Goal: Task Accomplishment & Management: Manage account settings

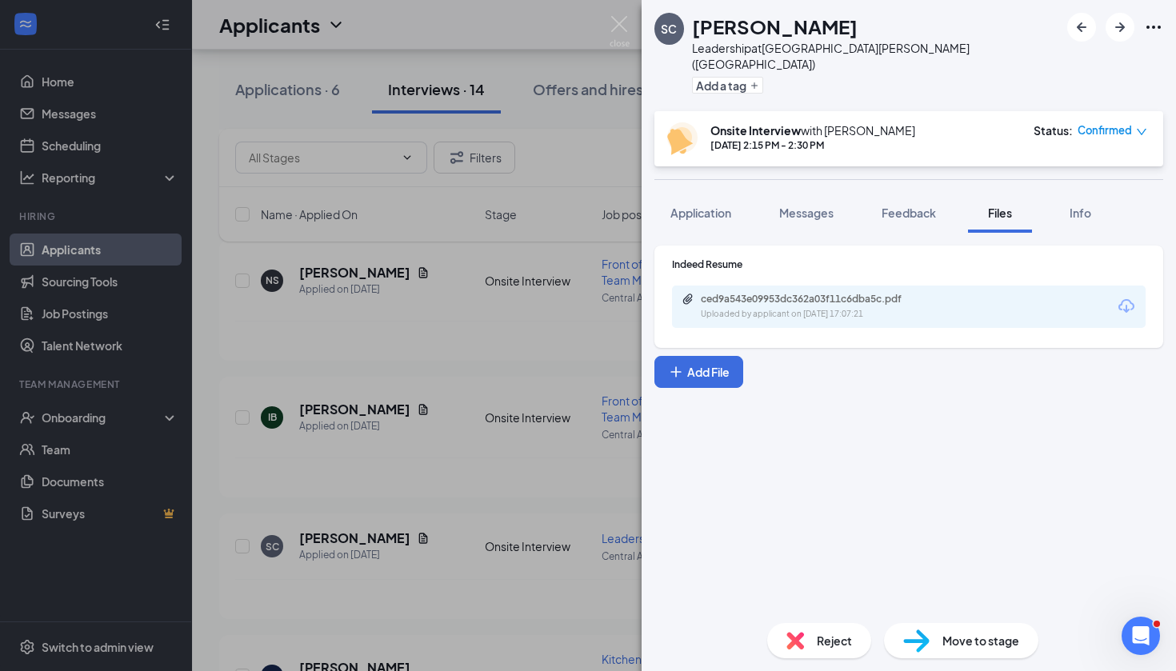
click at [499, 268] on div "SC [PERSON_NAME] Leadership at [GEOGRAPHIC_DATA][PERSON_NAME] ([GEOGRAPHIC_DATA…" at bounding box center [588, 335] width 1176 height 671
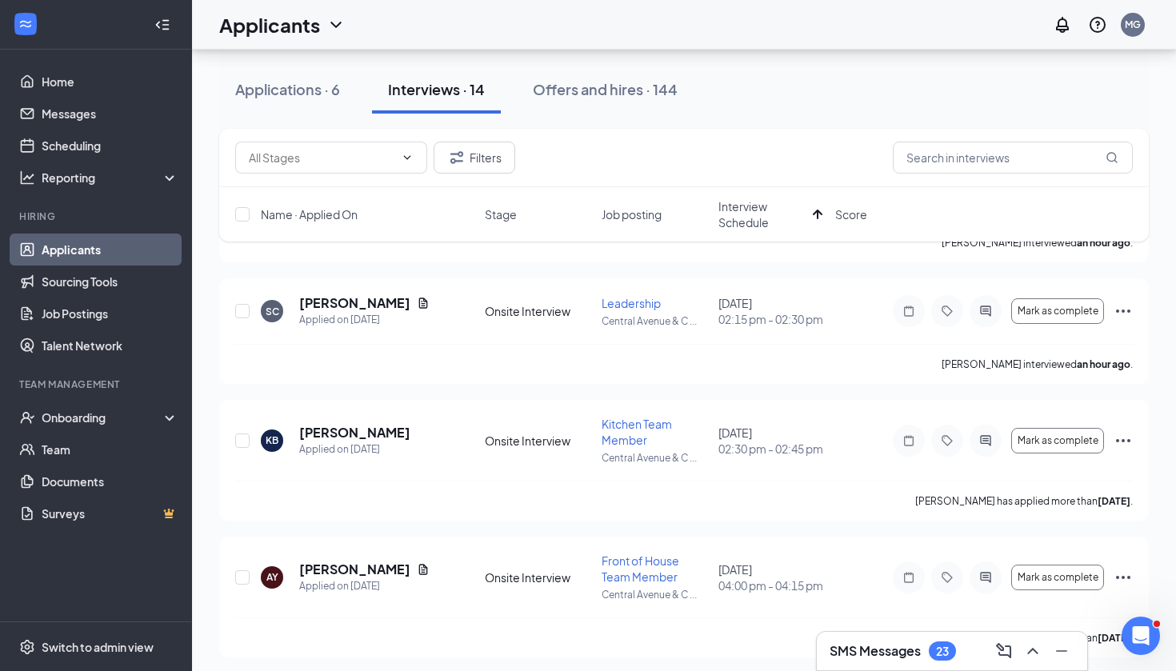
scroll to position [547, 0]
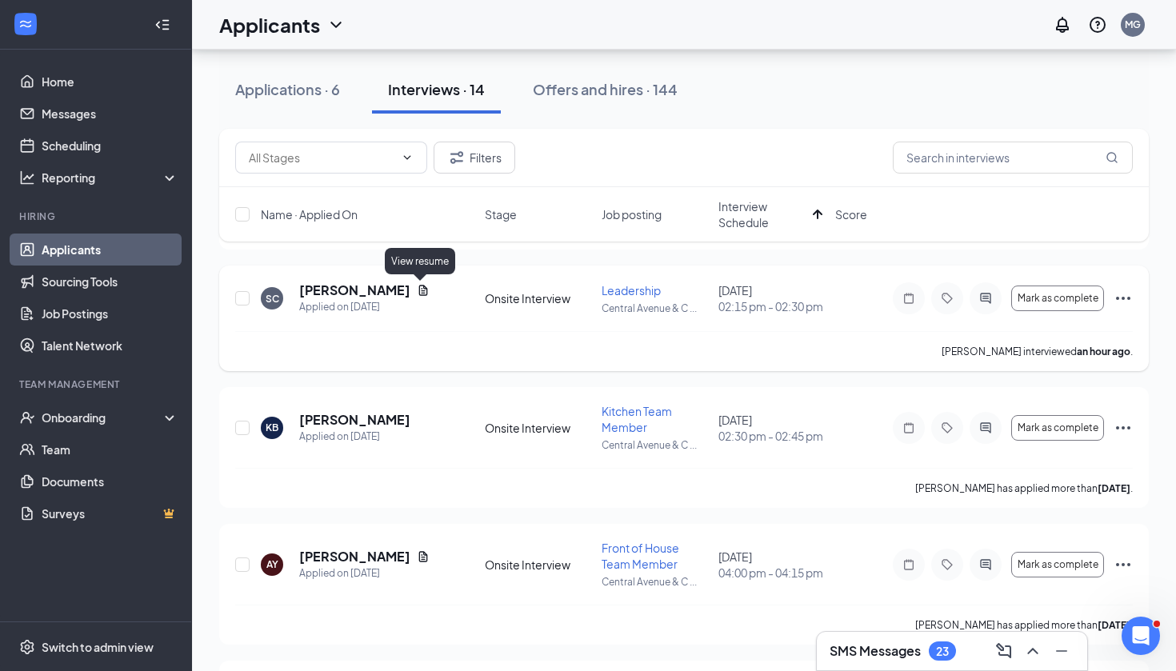
click at [419, 289] on icon "Document" at bounding box center [423, 290] width 9 height 10
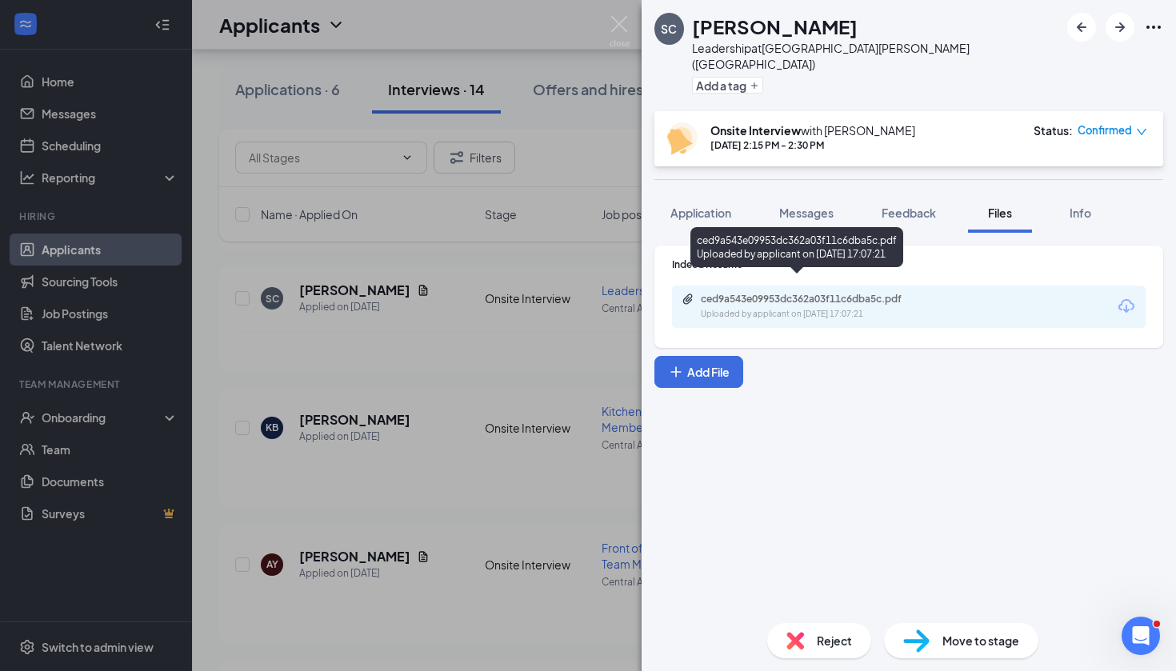
click at [767, 293] on div "ced9a543e09953dc362a03f11c6dba5c.pdf" at bounding box center [813, 299] width 224 height 13
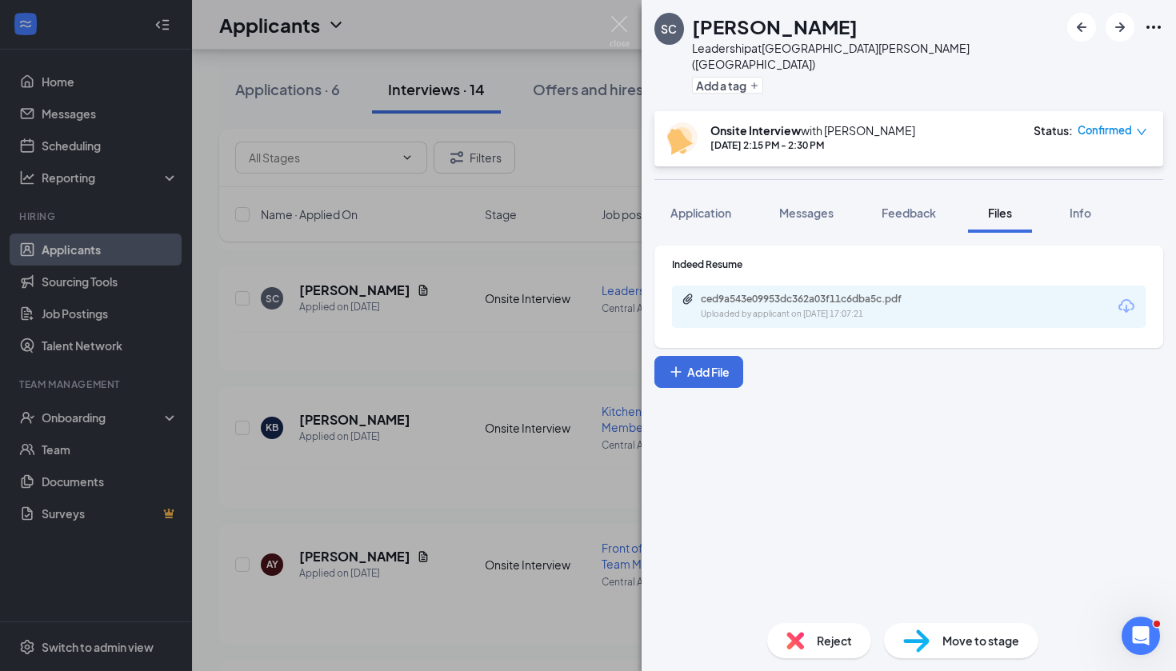
click at [508, 326] on div "SC [PERSON_NAME] Leadership at [GEOGRAPHIC_DATA][PERSON_NAME] ([GEOGRAPHIC_DATA…" at bounding box center [588, 335] width 1176 height 671
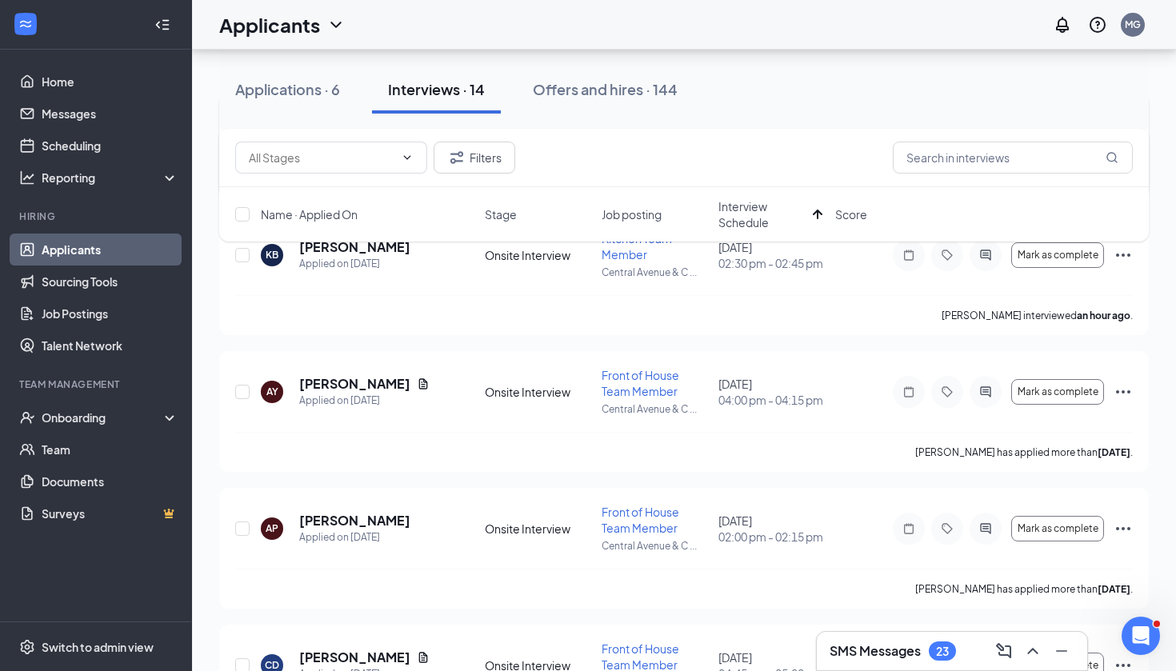
scroll to position [730, 0]
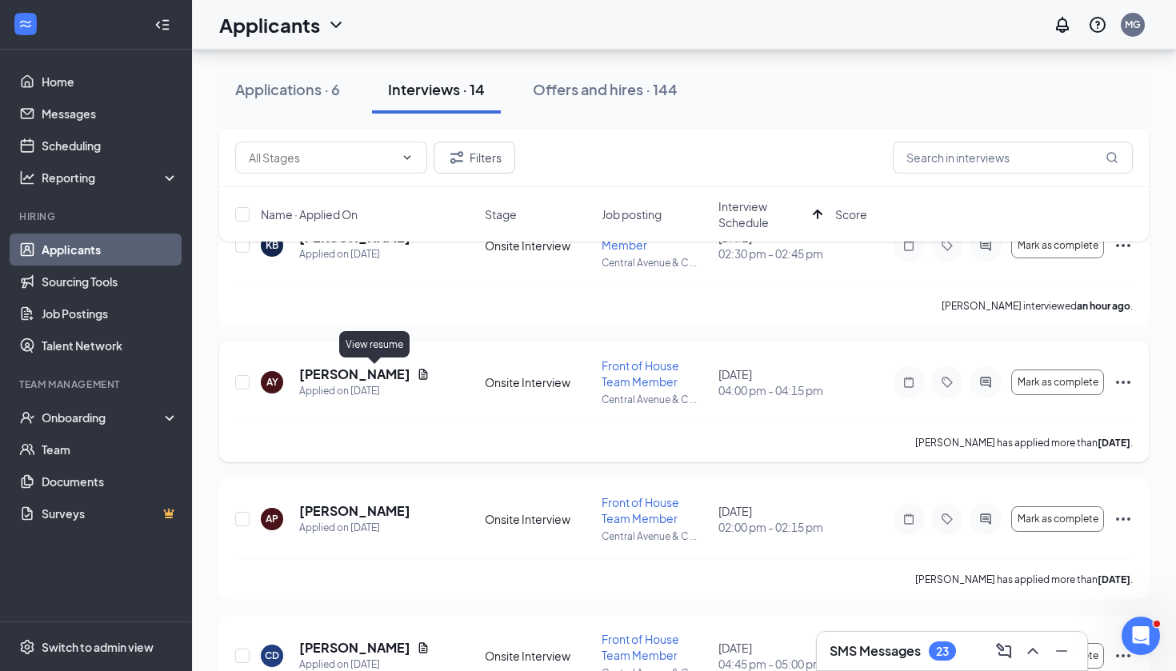
click at [417, 378] on icon "Document" at bounding box center [423, 374] width 13 height 13
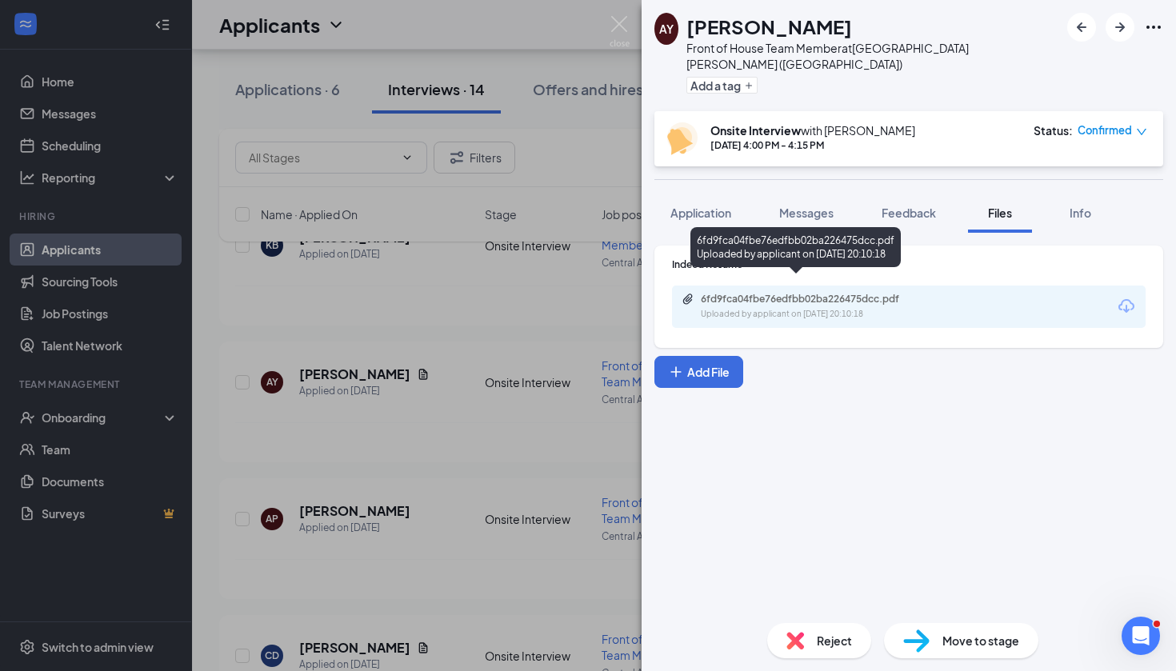
click at [819, 308] on div "Uploaded by applicant on [DATE] 20:10:18" at bounding box center [821, 314] width 240 height 13
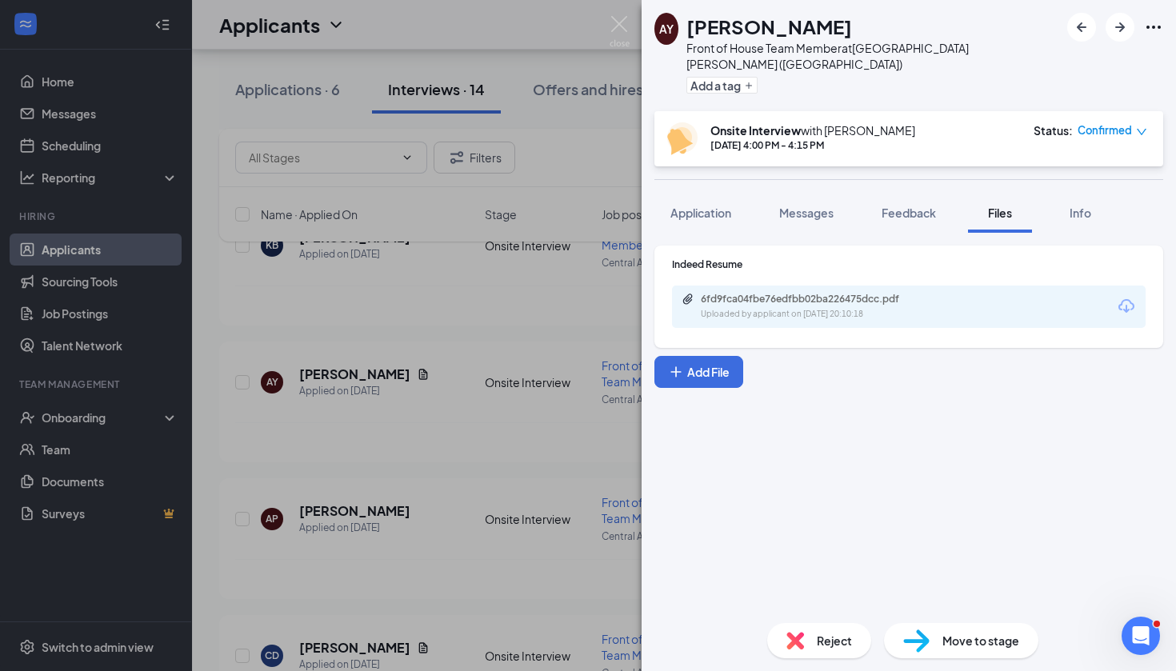
click at [490, 391] on div "AY [PERSON_NAME] Front of House Team Member at [GEOGRAPHIC_DATA][PERSON_NAME] (…" at bounding box center [588, 335] width 1176 height 671
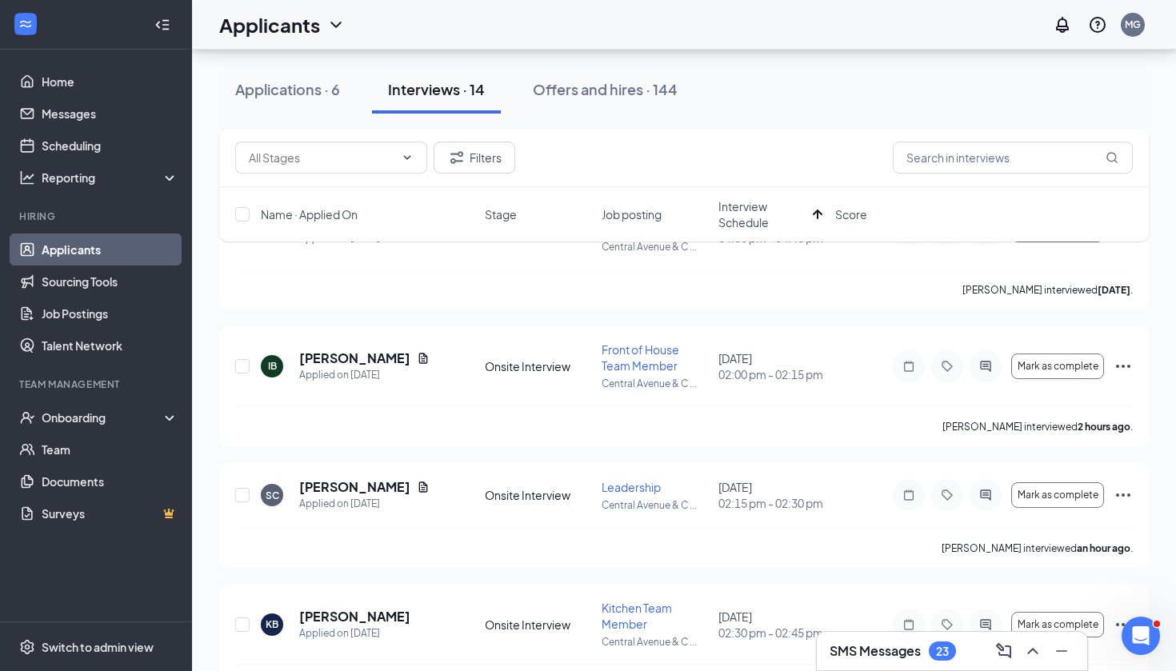
scroll to position [351, 0]
click at [350, 352] on h5 "[PERSON_NAME]" at bounding box center [354, 358] width 111 height 18
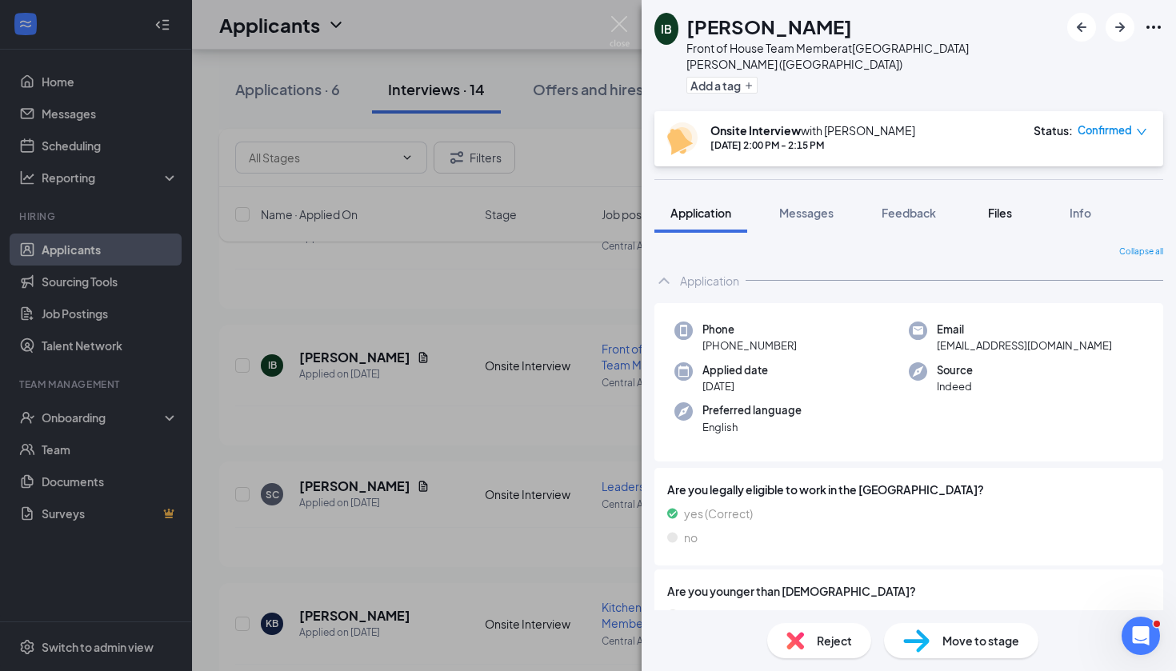
click at [1015, 205] on button "Files" at bounding box center [1000, 213] width 64 height 40
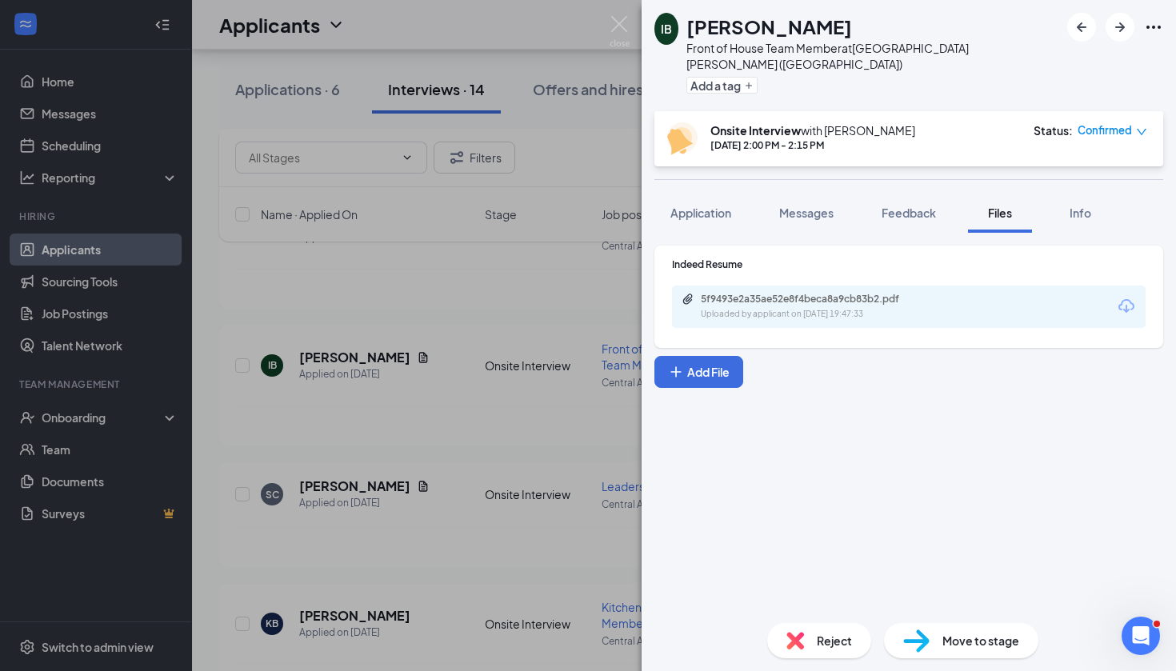
click at [795, 304] on div "5f9493e2a35ae52e8f4beca8a9cb83b2.pdf Uploaded by applicant on [DATE] 19:47:33" at bounding box center [909, 307] width 474 height 42
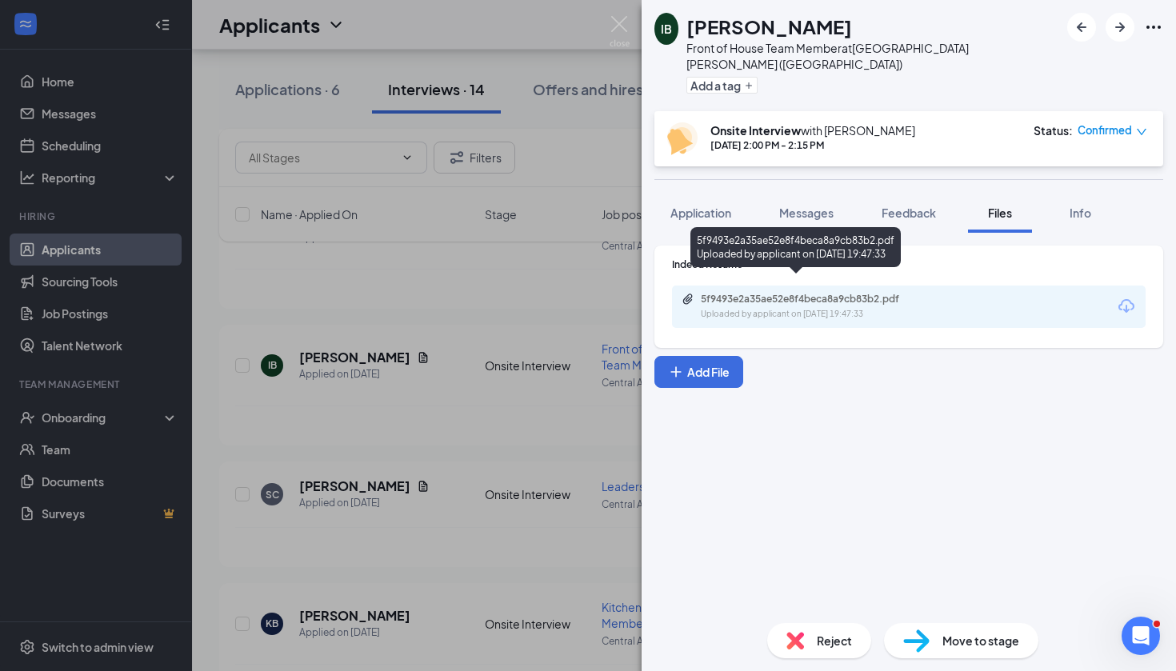
click at [797, 308] on div "Uploaded by applicant on [DATE] 19:47:33" at bounding box center [821, 314] width 240 height 13
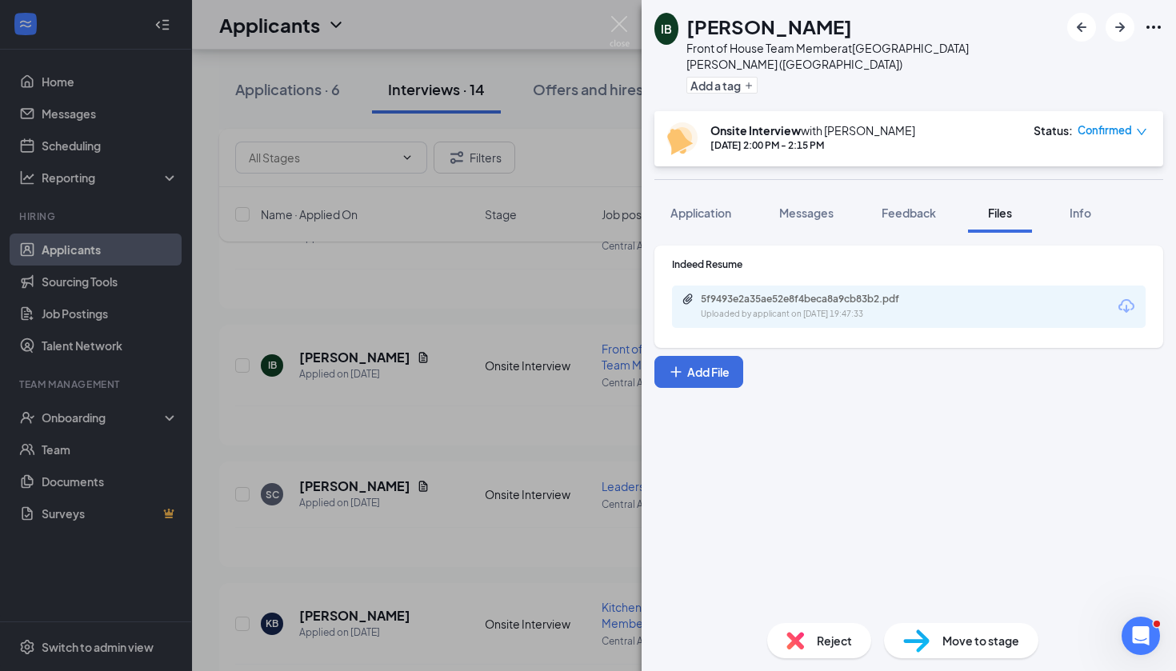
click at [577, 144] on div "IB [PERSON_NAME] Front of House Team Member at [GEOGRAPHIC_DATA][PERSON_NAME] (…" at bounding box center [588, 335] width 1176 height 671
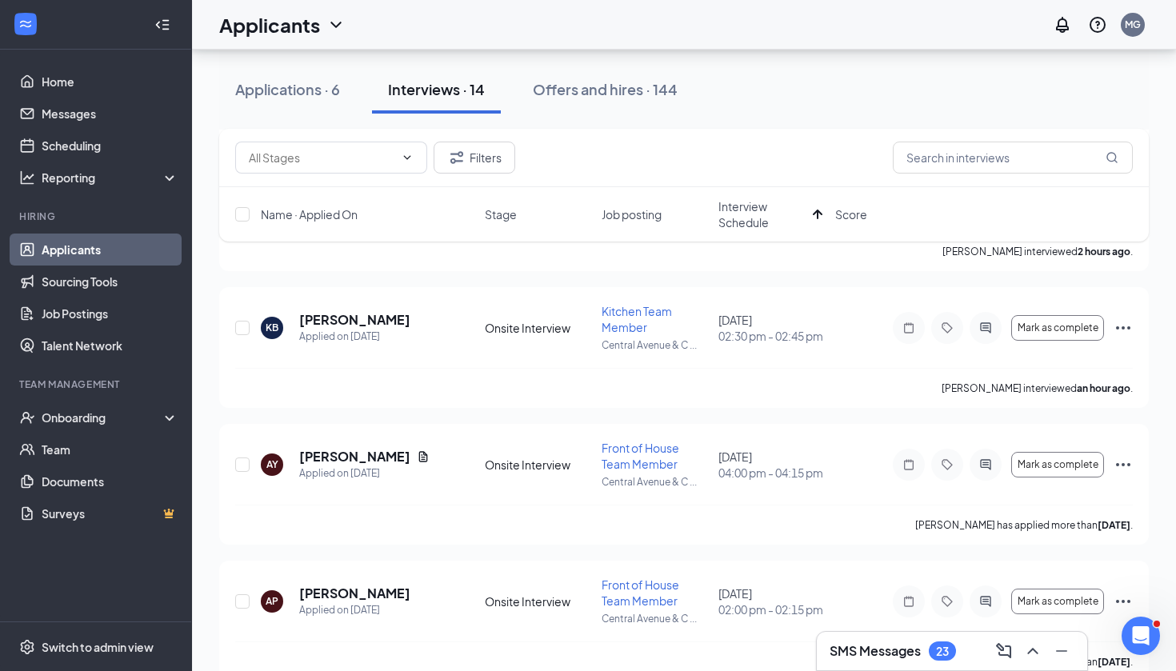
scroll to position [651, 0]
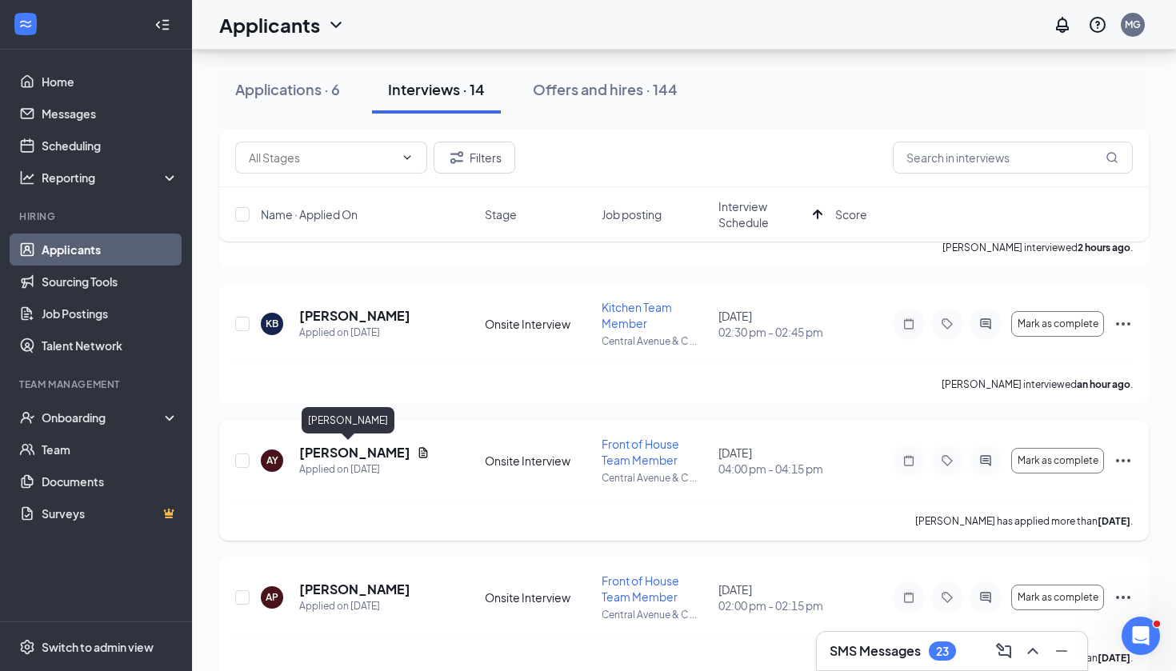
click at [326, 445] on h5 "[PERSON_NAME]" at bounding box center [354, 453] width 111 height 18
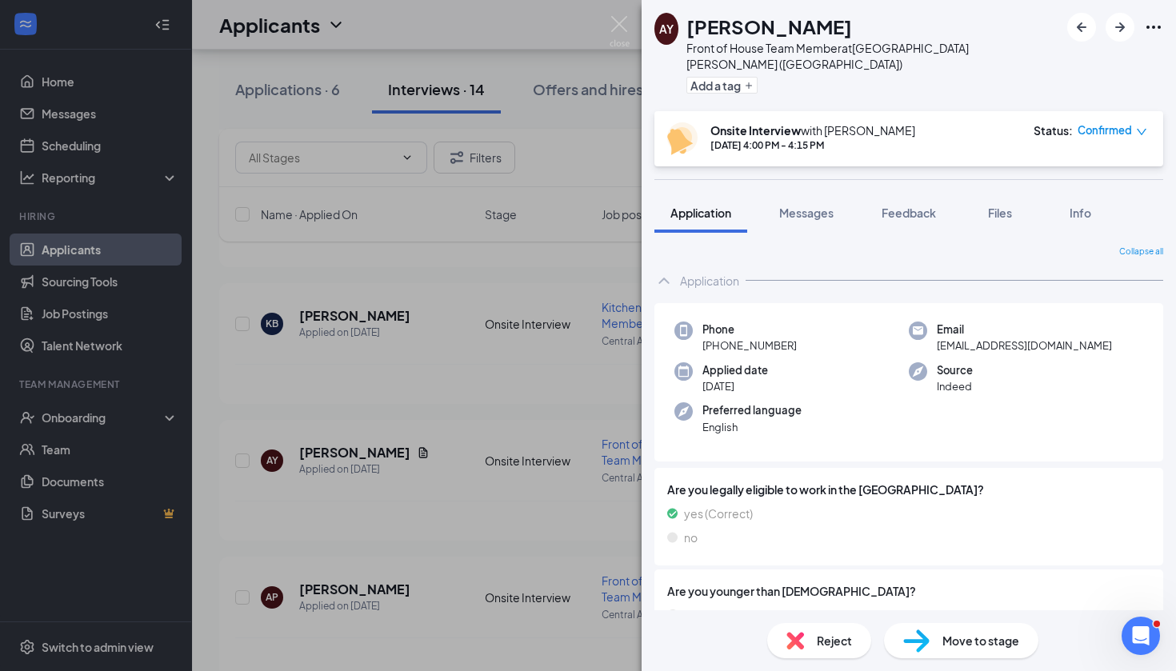
click at [544, 136] on div "AY [PERSON_NAME] Front of House Team Member at [GEOGRAPHIC_DATA][PERSON_NAME] (…" at bounding box center [588, 335] width 1176 height 671
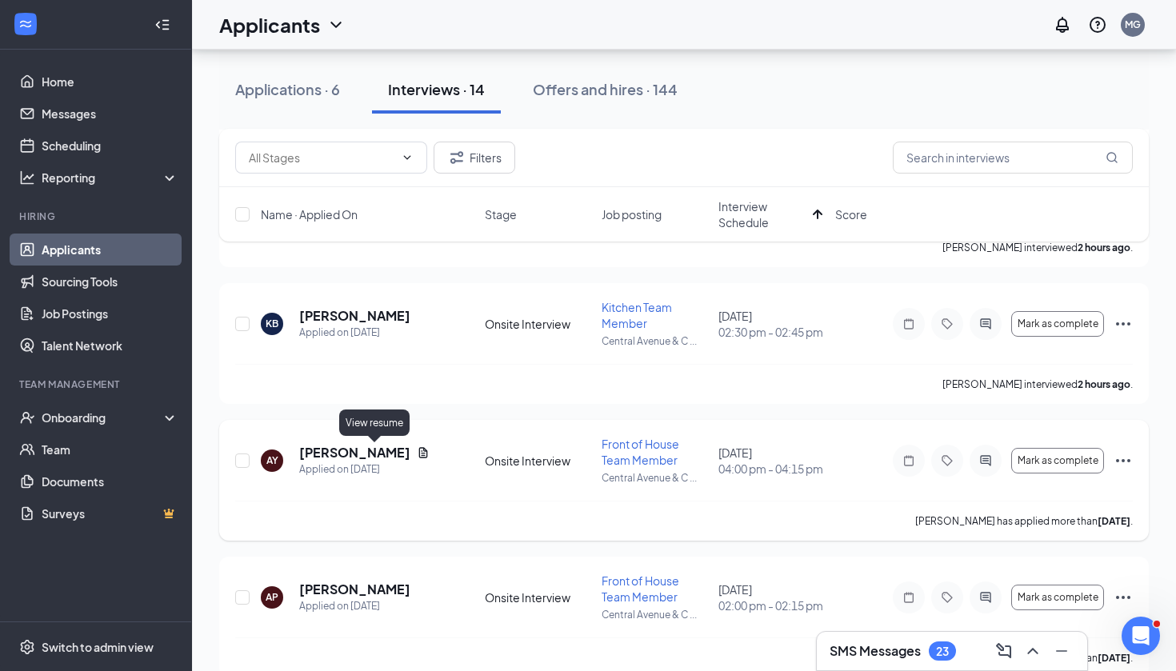
click at [419, 450] on icon "Document" at bounding box center [423, 452] width 9 height 10
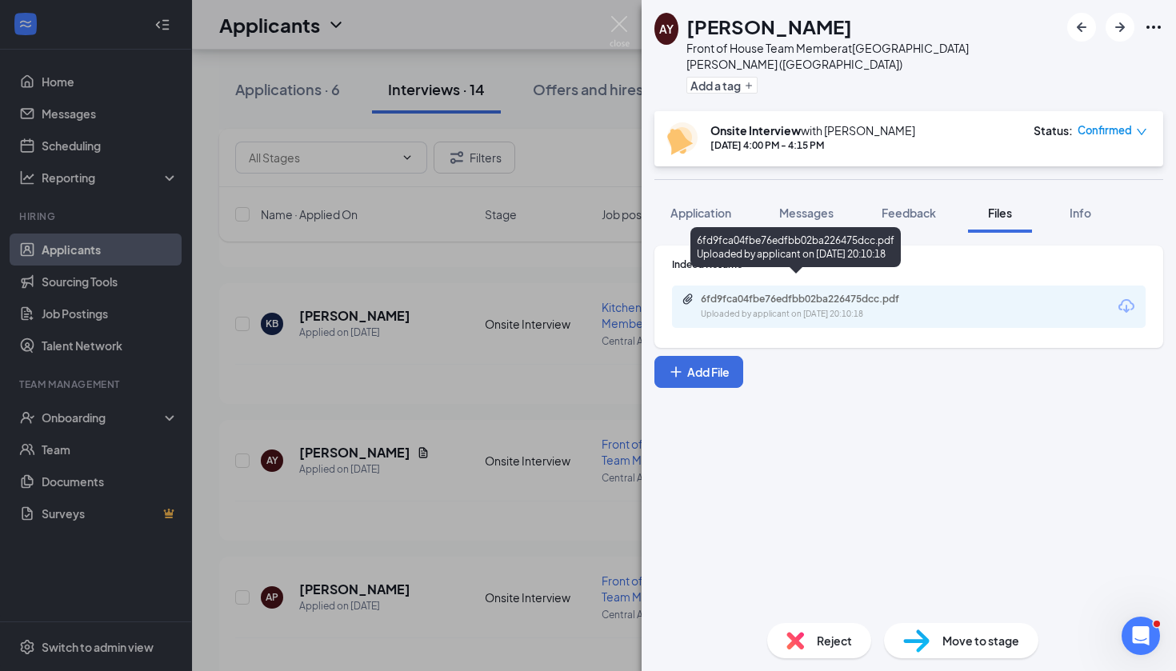
click at [821, 293] on div "6fd9fca04fbe76edfbb02ba226475dcc.pdf" at bounding box center [813, 299] width 224 height 13
